Goal: Navigation & Orientation: Understand site structure

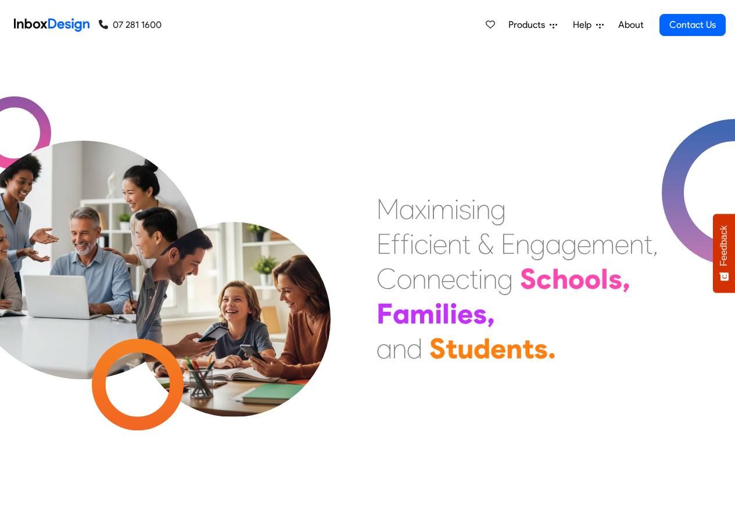
click at [631, 25] on link "About" at bounding box center [630, 24] width 32 height 23
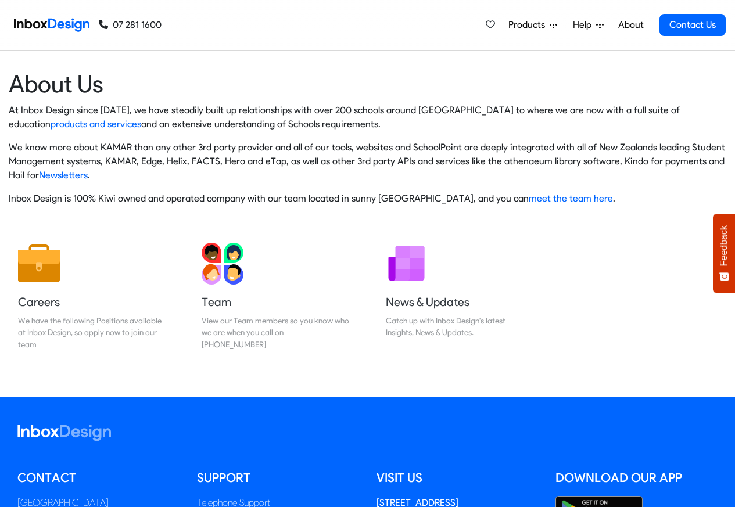
click at [56, 23] on img at bounding box center [51, 24] width 75 height 23
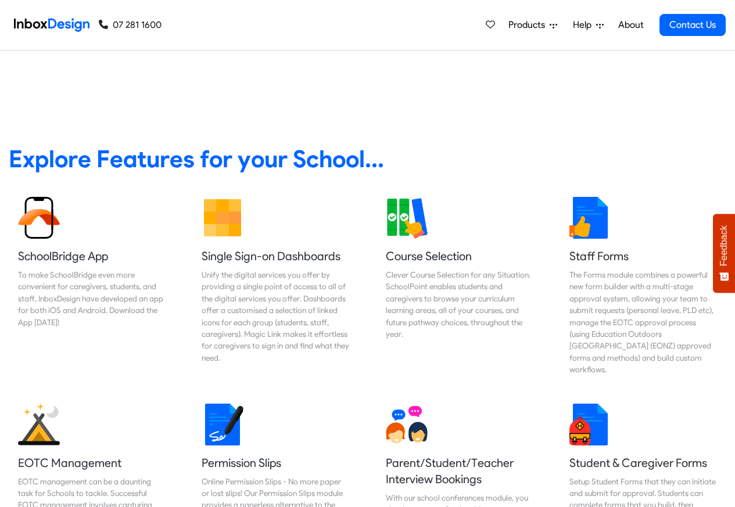
scroll to position [418, 0]
